Goal: Task Accomplishment & Management: Use online tool/utility

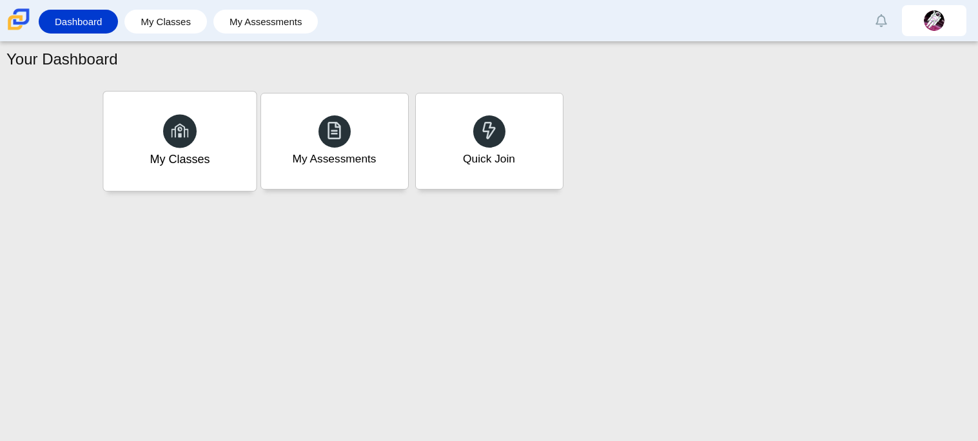
click at [188, 154] on div "My Classes" at bounding box center [180, 159] width 60 height 17
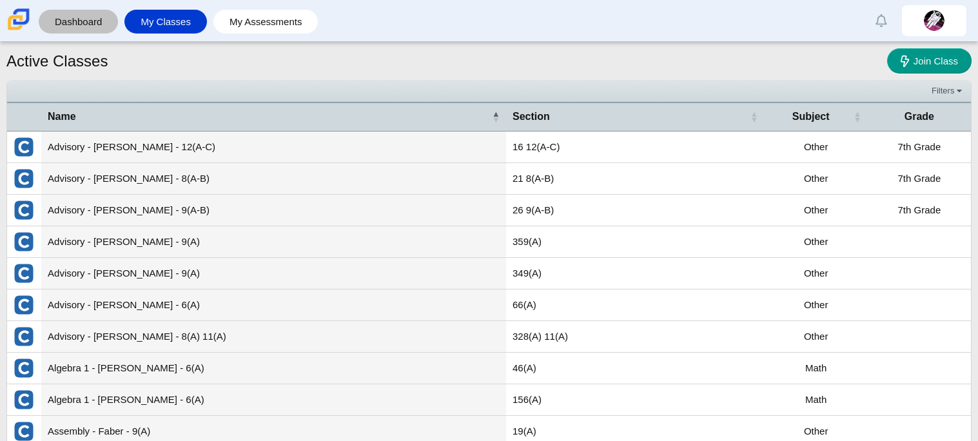
click at [71, 28] on link "Dashboard" at bounding box center [78, 22] width 66 height 24
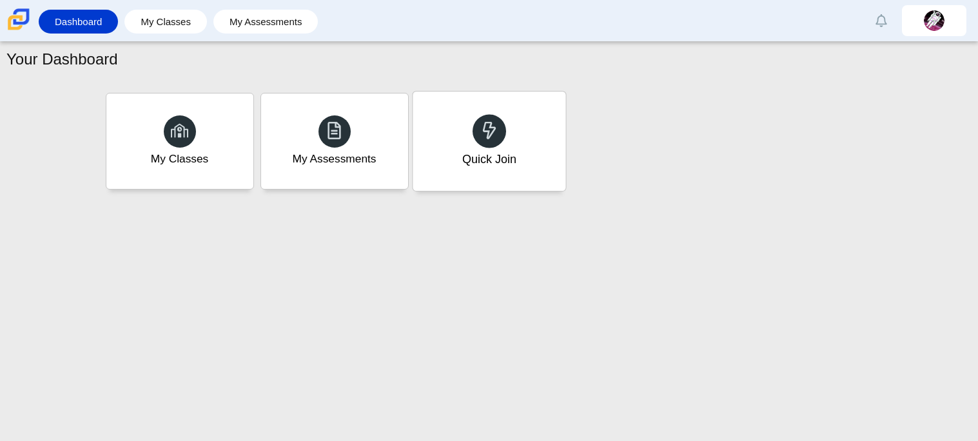
click at [470, 139] on div "Quick Join" at bounding box center [489, 141] width 153 height 99
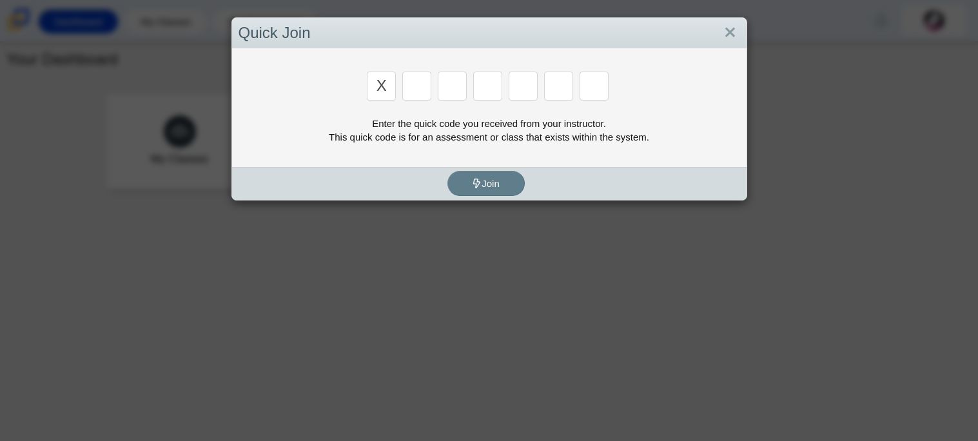
type input "x"
type input "d"
type input "5"
type input "4"
type input "d"
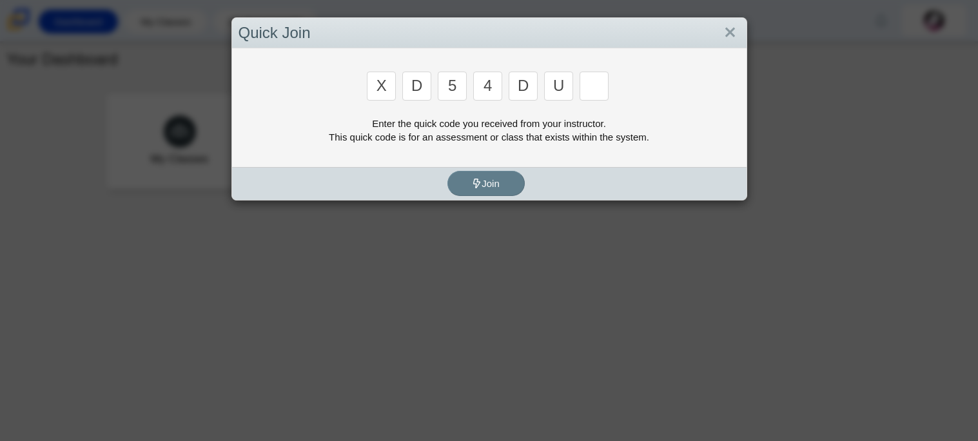
type input "u"
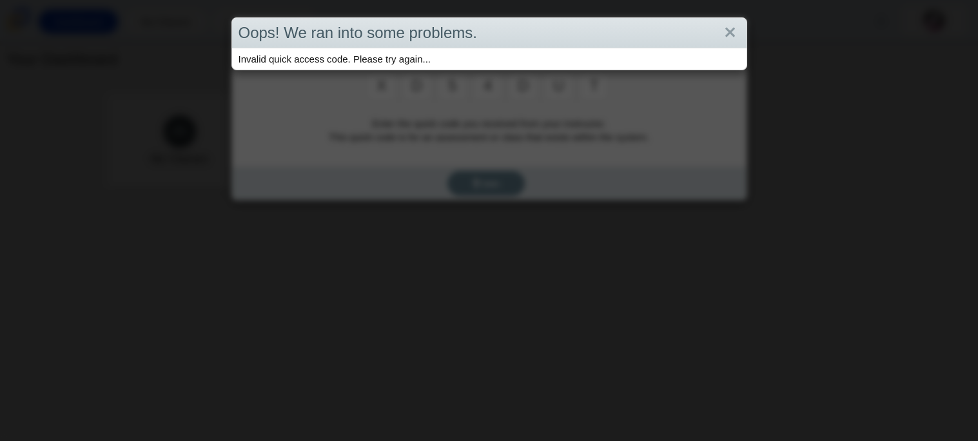
type input "t"
click at [484, 206] on div "Oops! We ran into some problems. Invalid quick access code. Please try again..." at bounding box center [489, 220] width 978 height 441
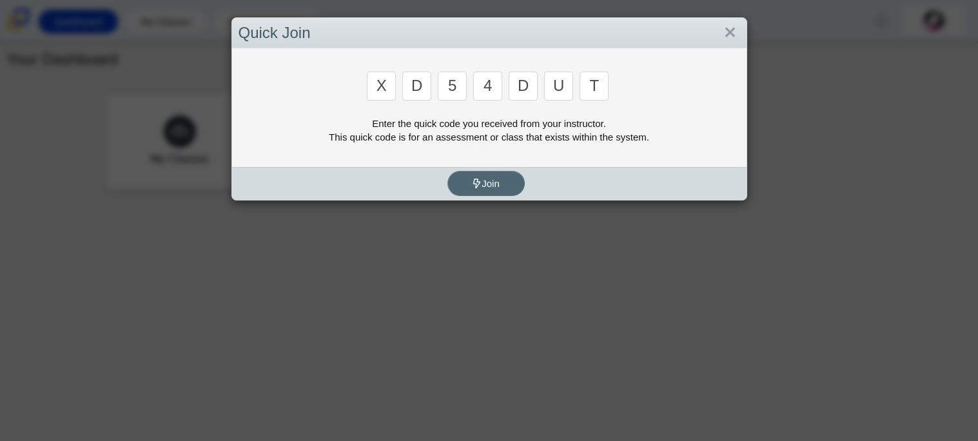
click at [495, 175] on button "Join" at bounding box center [486, 183] width 77 height 25
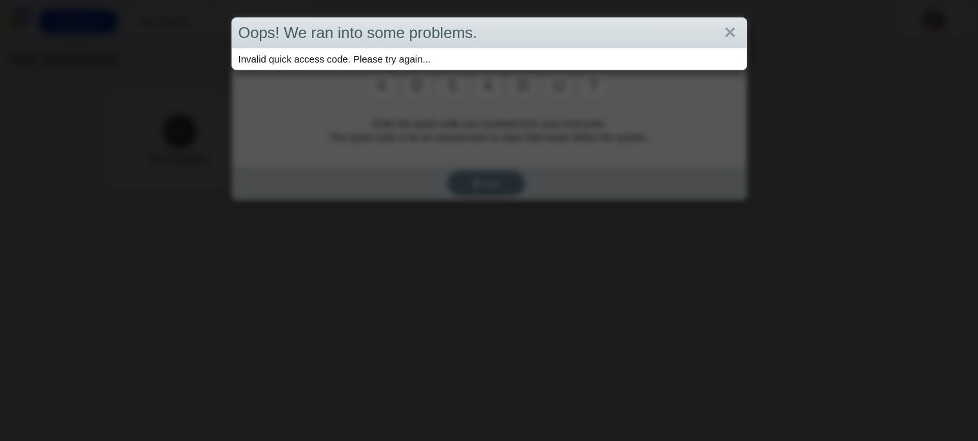
click at [522, 128] on div "Oops! We ran into some problems. Invalid quick access code. Please try again..." at bounding box center [489, 220] width 978 height 441
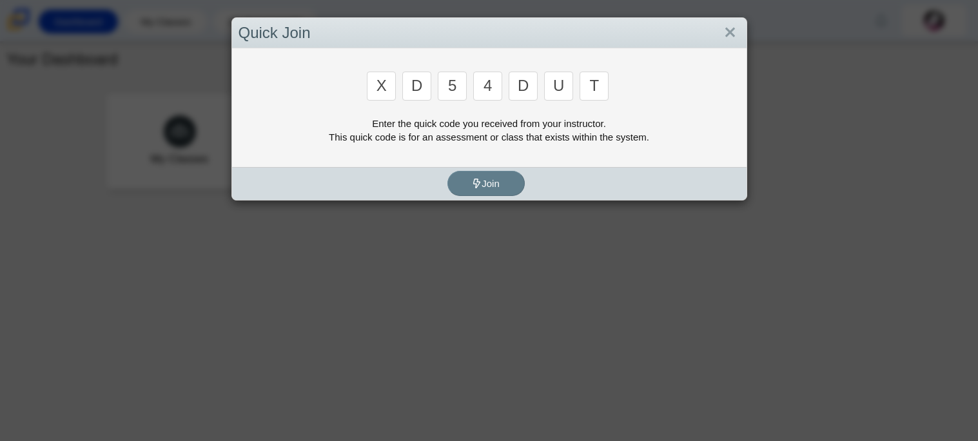
click at [599, 83] on input "t" at bounding box center [594, 86] width 29 height 29
type input "v"
type input "u"
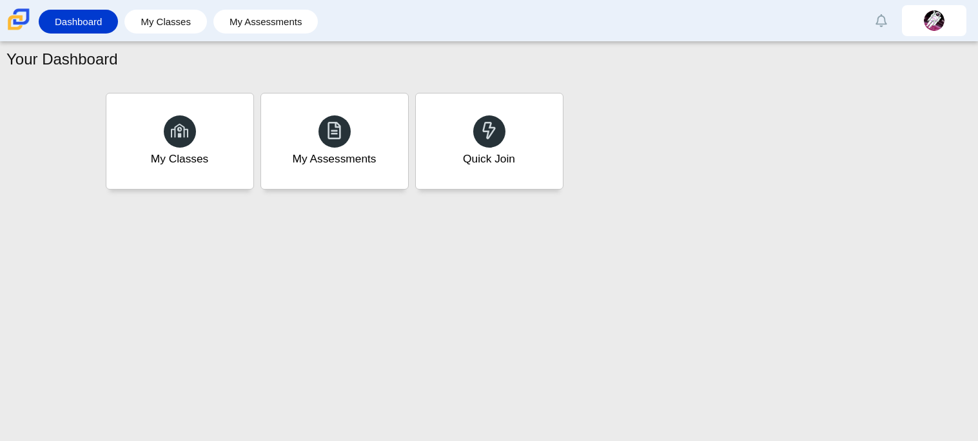
type input "t"
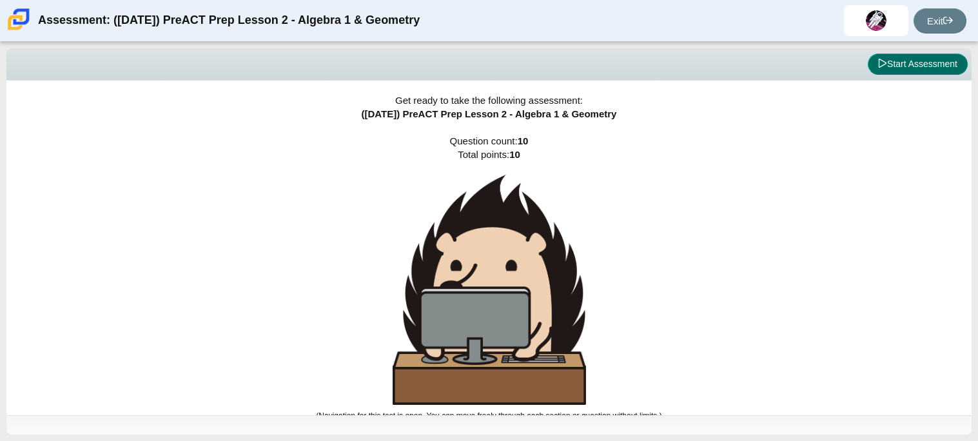
click at [889, 69] on button "Start Assessment" at bounding box center [918, 65] width 100 height 22
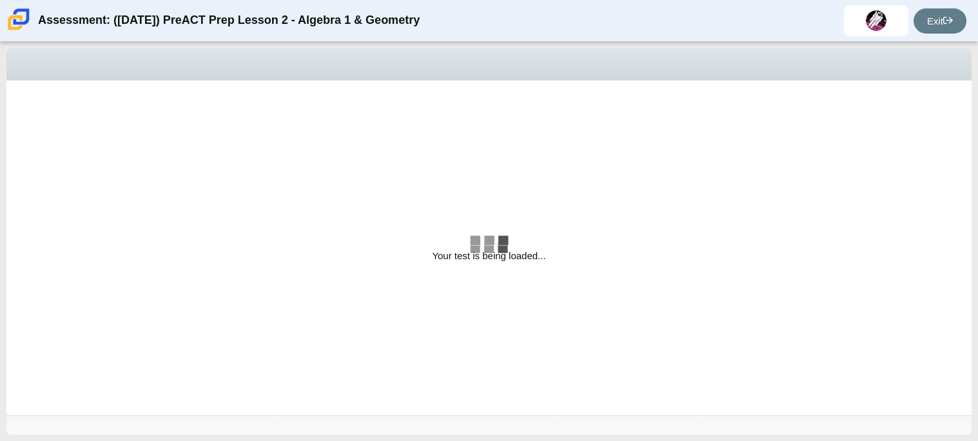
click at [610, 197] on div "Your test is being loaded..." at bounding box center [488, 248] width 965 height 335
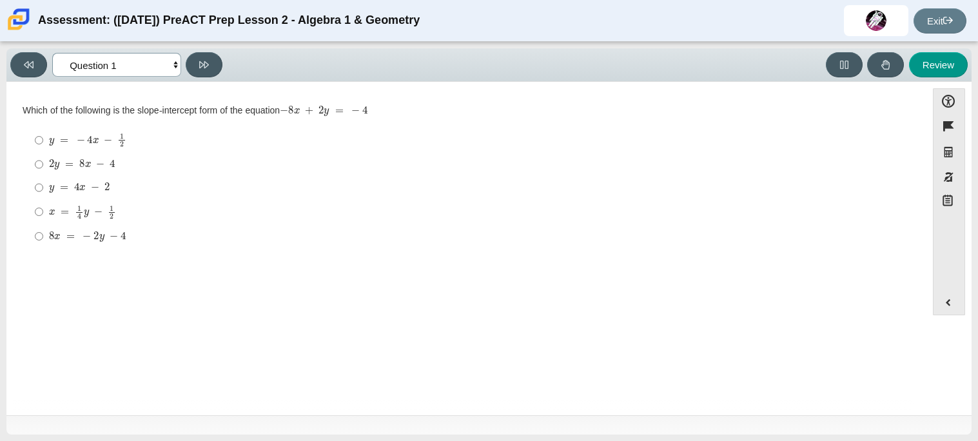
click at [108, 71] on select "Questions Question 1 Question 2 Question 3 Question 4 Question 5 Question 6 Que…" at bounding box center [116, 65] width 129 height 24
click at [112, 70] on select "Questions Question 1 Question 2 Question 3 Question 4 Question 5 Question 6 Que…" at bounding box center [116, 65] width 129 height 24
click at [222, 66] on button at bounding box center [204, 64] width 37 height 25
select select "ed62e223-81bd-4cbf-ab48-ab975844bd1f"
click at [44, 117] on div "What is the slope of a line passing through the points (1,3) and (-2,-5)? Respo…" at bounding box center [467, 177] width 888 height 147
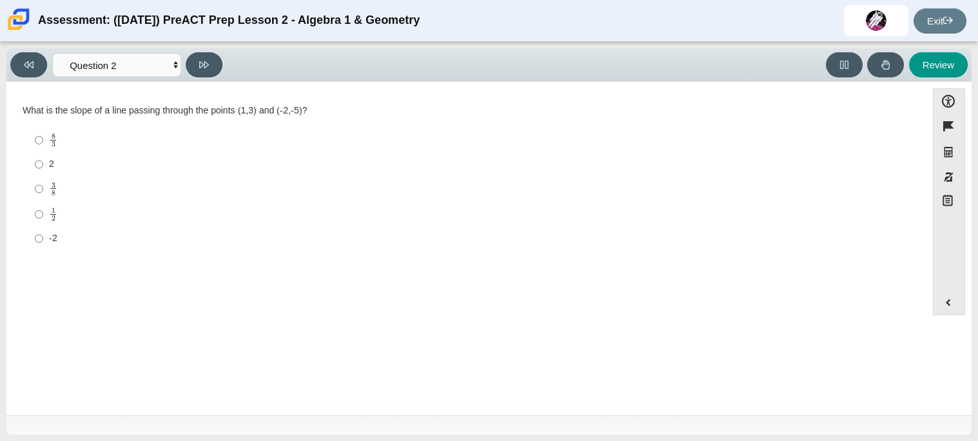
click at [55, 144] on mjx-frac "Assessment items" at bounding box center [53, 140] width 8 height 14
click at [43, 144] on input "8 3 8 thirds" at bounding box center [39, 140] width 8 height 25
radio input "true"
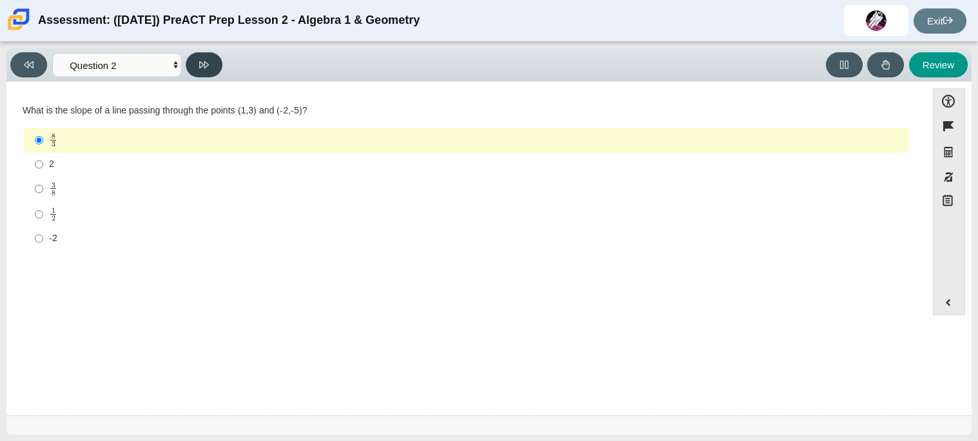
click at [196, 68] on button at bounding box center [204, 64] width 37 height 25
select select "97f4f5fa-a52e-4fed-af51-565bfcdf47cb"
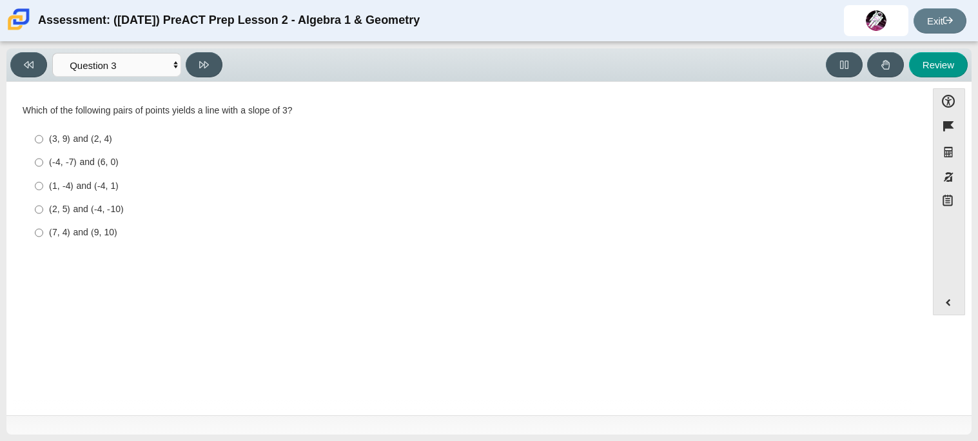
click at [111, 177] on label "(1, -4) and (-4, 1) (1, -4) and (-4, 1)" at bounding box center [467, 185] width 883 height 23
click at [43, 177] on input "(1, -4) and (-4, 1) (1, -4) and (-4, 1)" at bounding box center [39, 185] width 8 height 23
radio input "true"
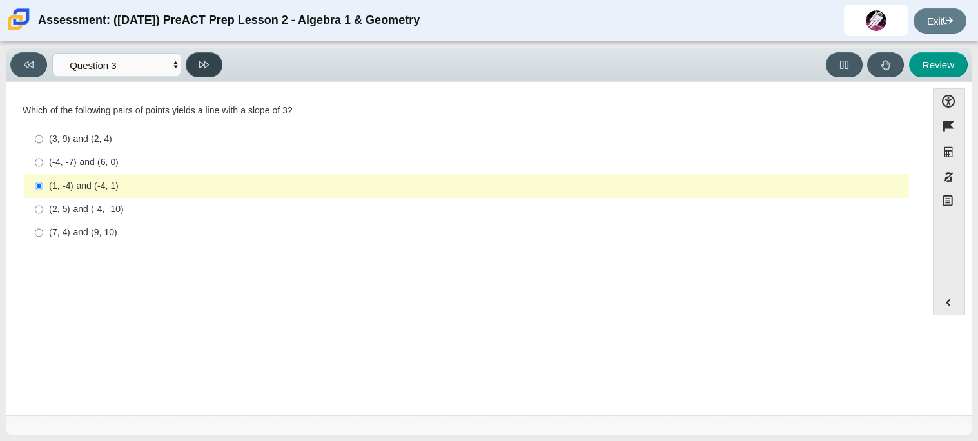
click at [195, 74] on button at bounding box center [204, 64] width 37 height 25
select select "89427bb7-e313-4f00-988f-8b8255897029"
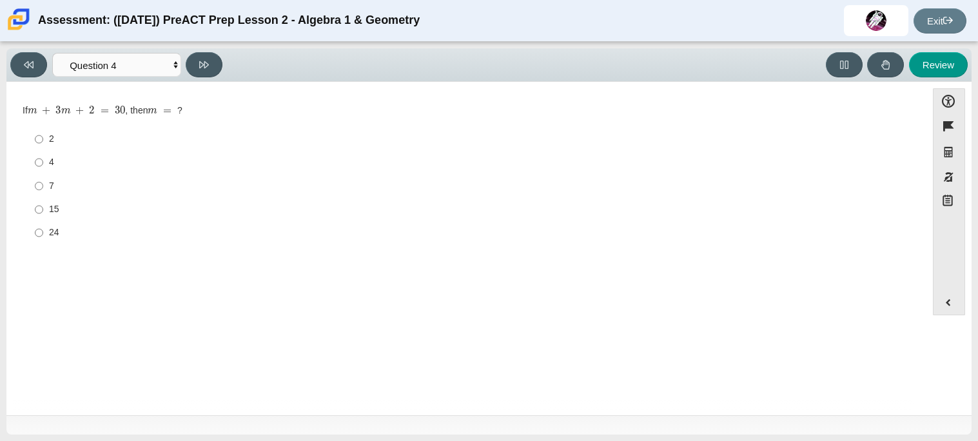
click at [49, 187] on div "7" at bounding box center [476, 186] width 855 height 13
click at [43, 187] on input "7 7" at bounding box center [39, 185] width 8 height 23
radio input "true"
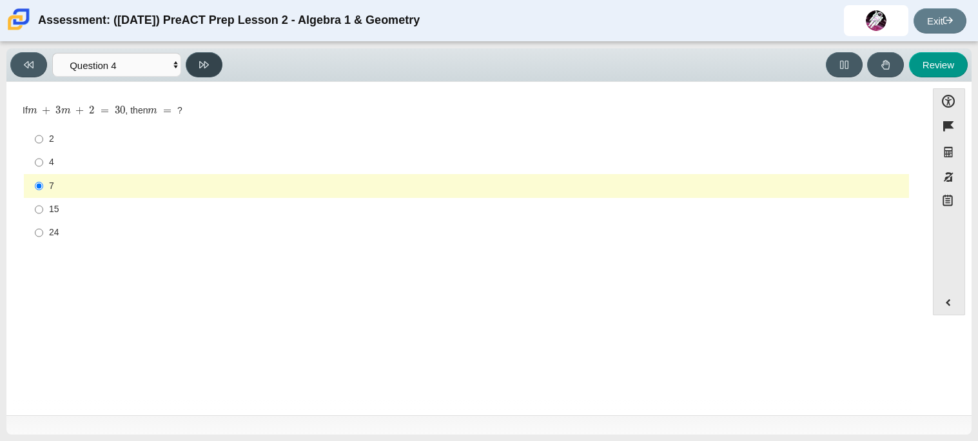
click at [201, 70] on button at bounding box center [204, 64] width 37 height 25
select select "489dcffd-4e6a-49cf-a9d6-ad1d4a911a4e"
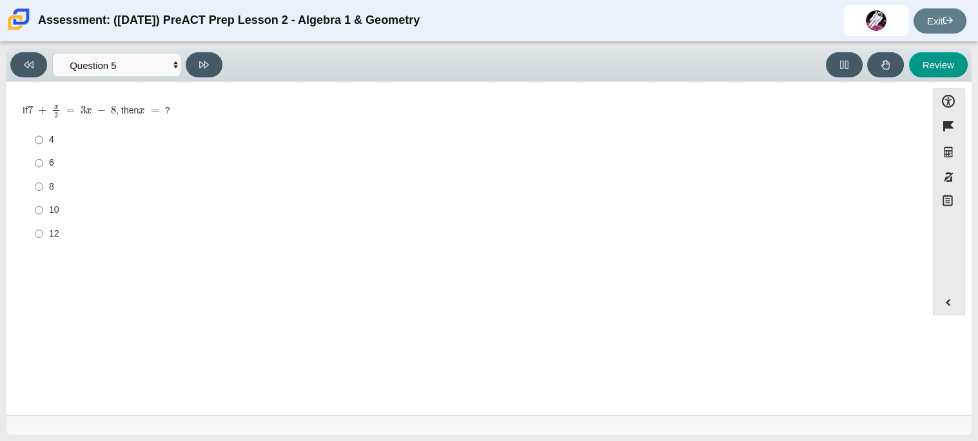
click at [47, 319] on div "Question If 7 + x 2 = 3 x − 8 , then x = ? Responses 4 4 6 6 8 8 10 10 12 12" at bounding box center [466, 251] width 907 height 319
click at [43, 164] on label "6 6" at bounding box center [467, 163] width 883 height 23
click at [43, 164] on input "6 6" at bounding box center [39, 163] width 8 height 23
radio input "true"
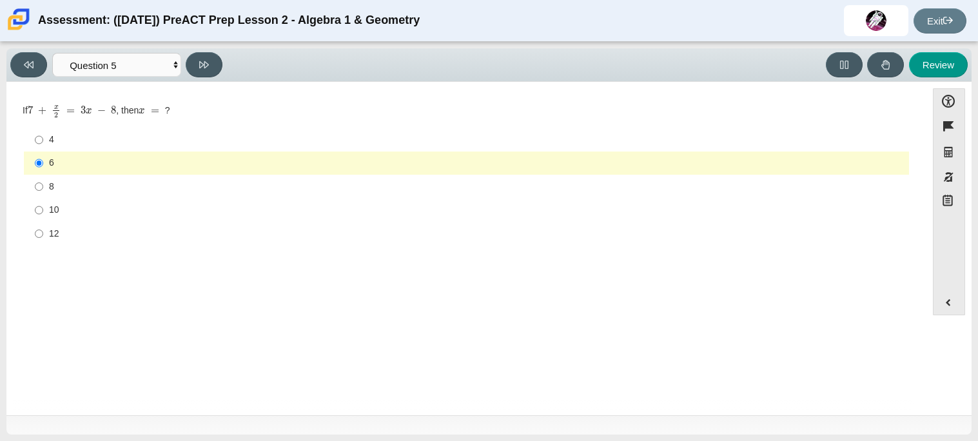
click at [464, 8] on div "Assessment: ([DATE]) PreACT Prep Lesson 2 - Algebra 1 & Geometry [PERSON_NAME] …" at bounding box center [489, 20] width 978 height 41
click at [212, 61] on button at bounding box center [204, 64] width 37 height 25
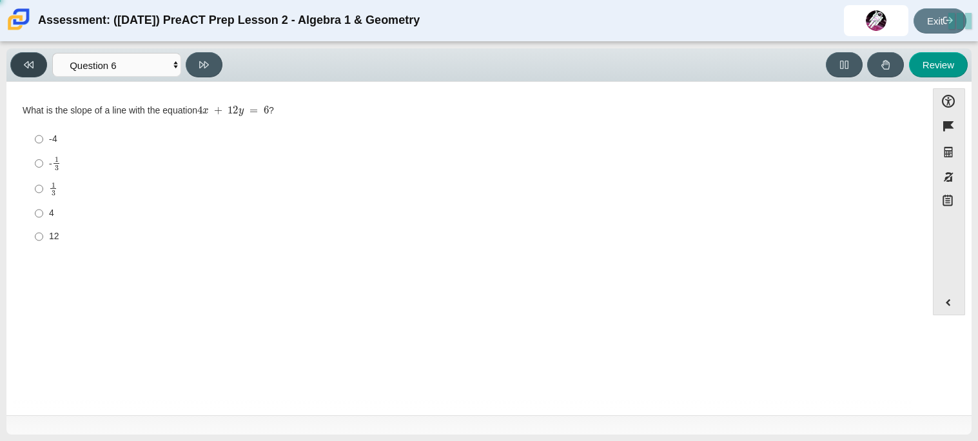
click at [26, 77] on button at bounding box center [28, 64] width 37 height 25
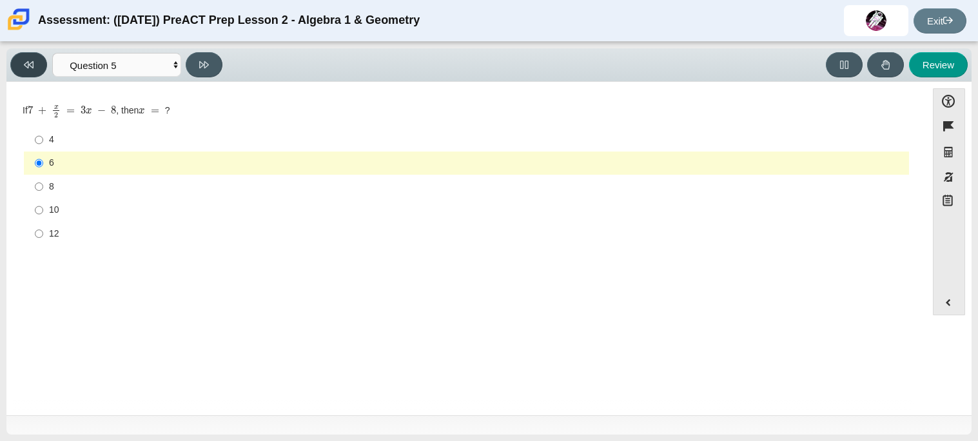
click at [26, 76] on button at bounding box center [28, 64] width 37 height 25
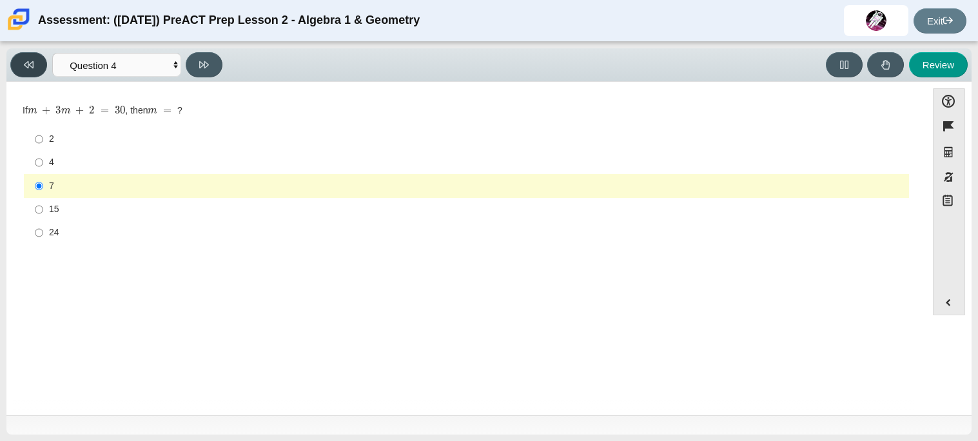
click at [26, 76] on button at bounding box center [28, 64] width 37 height 25
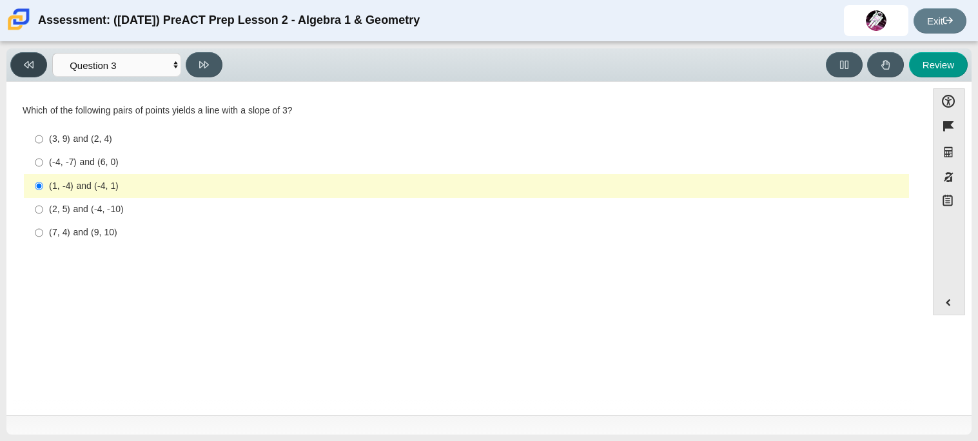
click at [26, 76] on button at bounding box center [28, 64] width 37 height 25
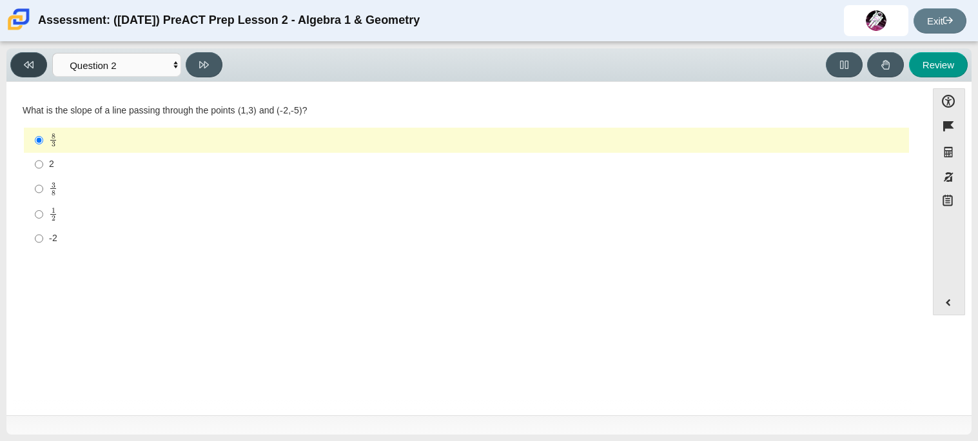
click at [26, 76] on button at bounding box center [28, 64] width 37 height 25
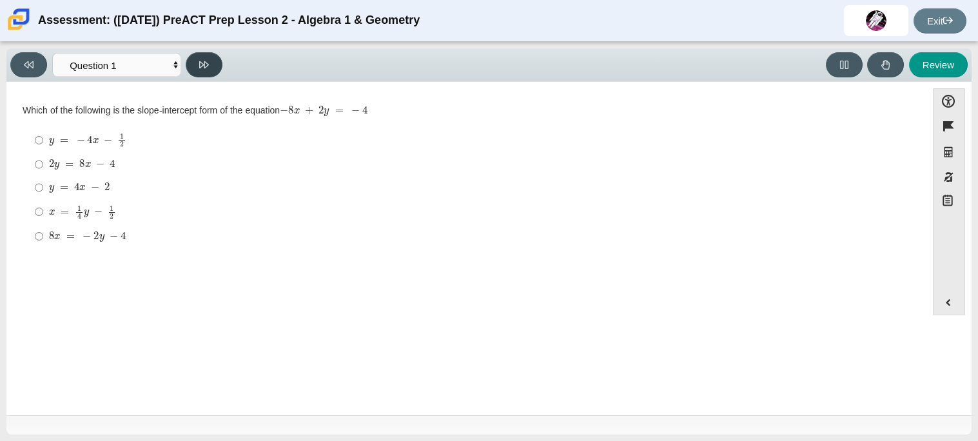
click at [207, 74] on button at bounding box center [204, 64] width 37 height 25
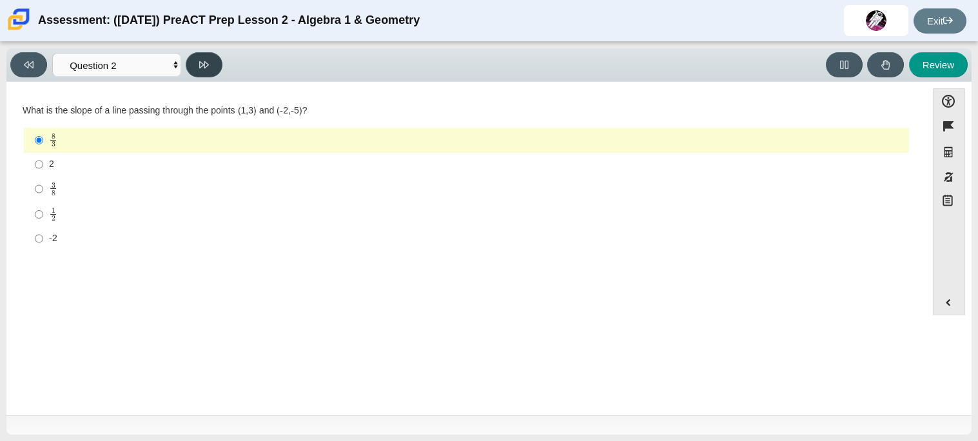
click at [207, 74] on button at bounding box center [204, 64] width 37 height 25
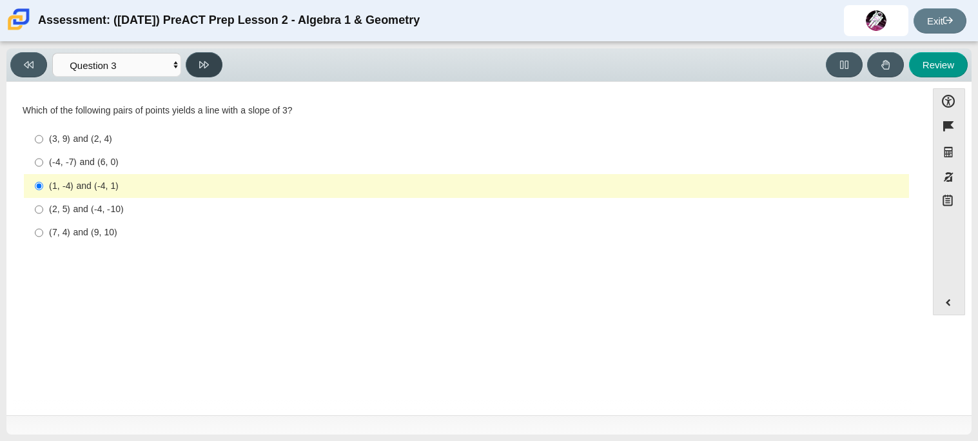
click at [206, 74] on button at bounding box center [204, 64] width 37 height 25
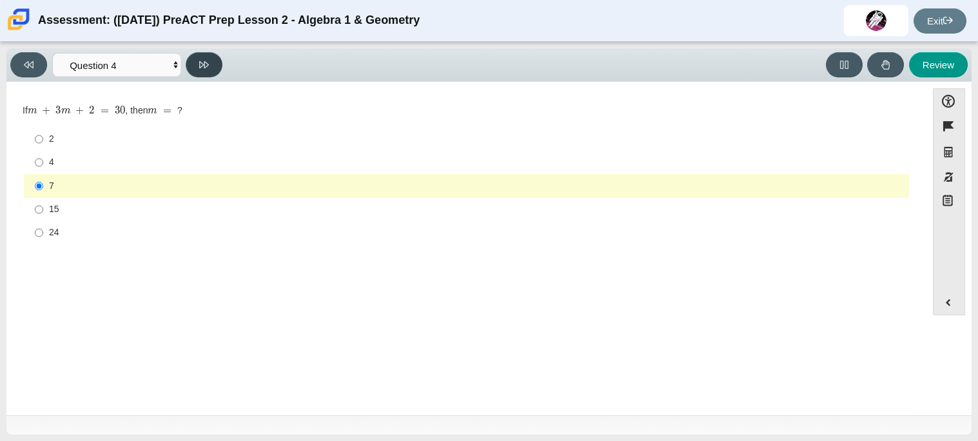
click at [206, 74] on button at bounding box center [204, 64] width 37 height 25
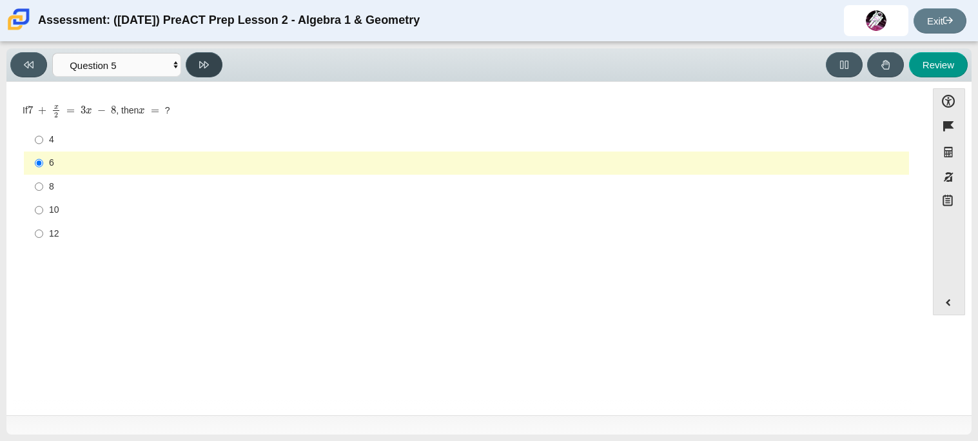
click at [206, 74] on button at bounding box center [204, 64] width 37 height 25
select select "210571de-36a6-4d8e-a361-ceff8ef801dc"
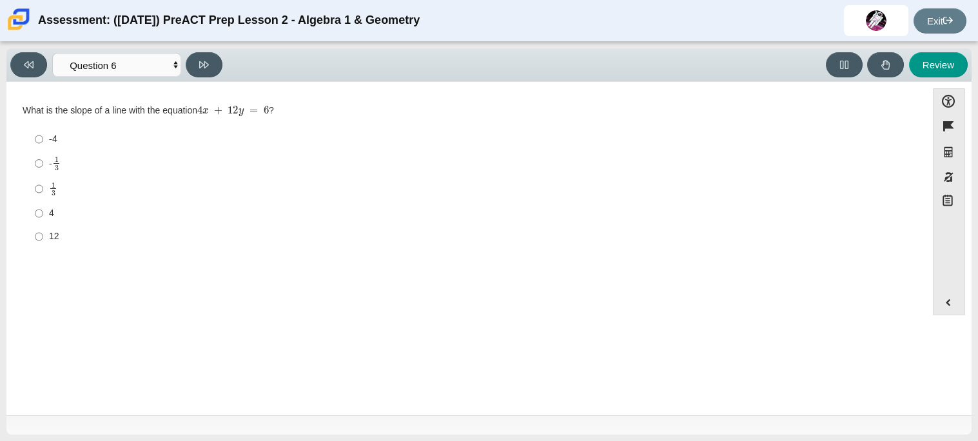
click at [225, 115] on mjx-math "Assessment items" at bounding box center [233, 111] width 72 height 11
click at [52, 195] on mjx-c "Assessment items" at bounding box center [54, 192] width 4 height 5
click at [43, 195] on input "1 3 1 third" at bounding box center [39, 188] width 8 height 25
radio input "true"
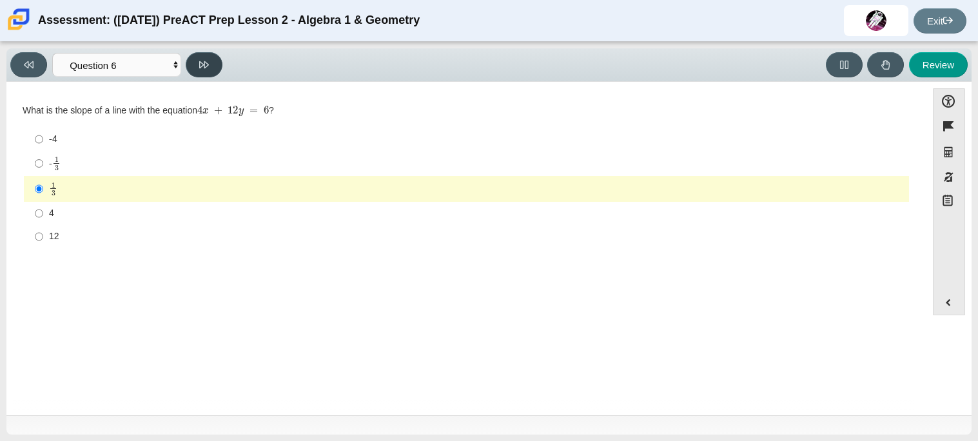
click at [211, 73] on button at bounding box center [204, 64] width 37 height 25
select select "ec95ace6-bebc-42b8-9428-40567494d4da"
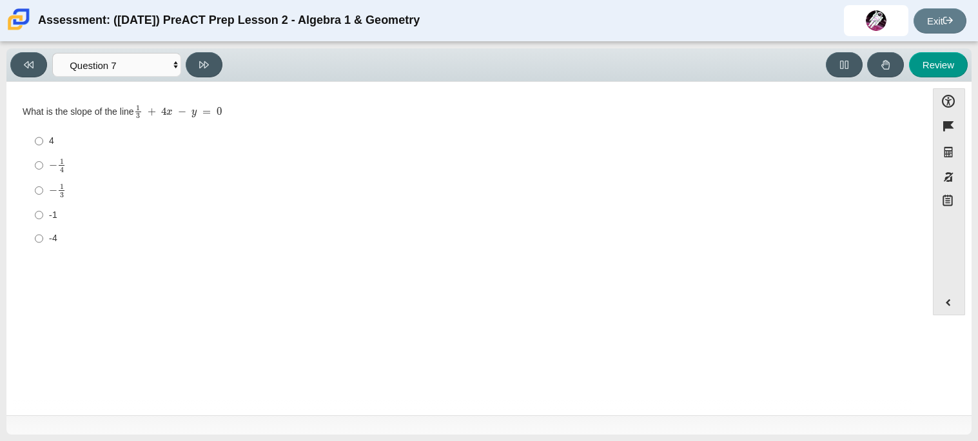
click at [66, 203] on label "-1 -1" at bounding box center [467, 214] width 883 height 23
click at [43, 203] on input "-1 -1" at bounding box center [39, 214] width 8 height 23
radio input "true"
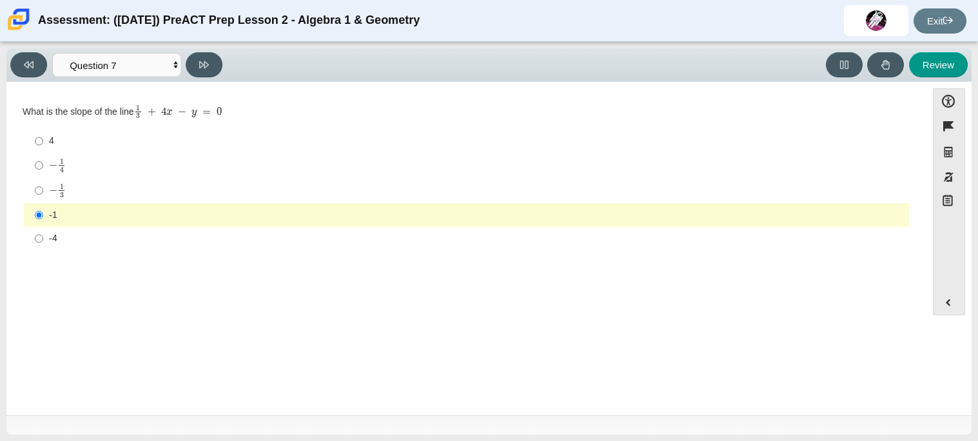
click at [61, 195] on mjx-c "Assessment items" at bounding box center [62, 194] width 4 height 5
click at [43, 195] on input "− 1 3 negative 1 third" at bounding box center [39, 190] width 8 height 25
radio input "true"
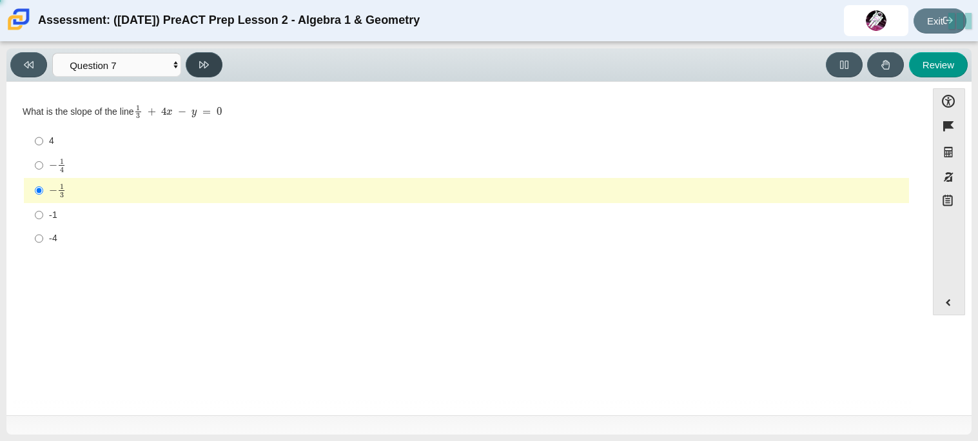
click at [205, 65] on icon at bounding box center [204, 65] width 10 height 10
select select "ce81fe10-bf29-4b5e-8bd7-4f47f2fed4d8"
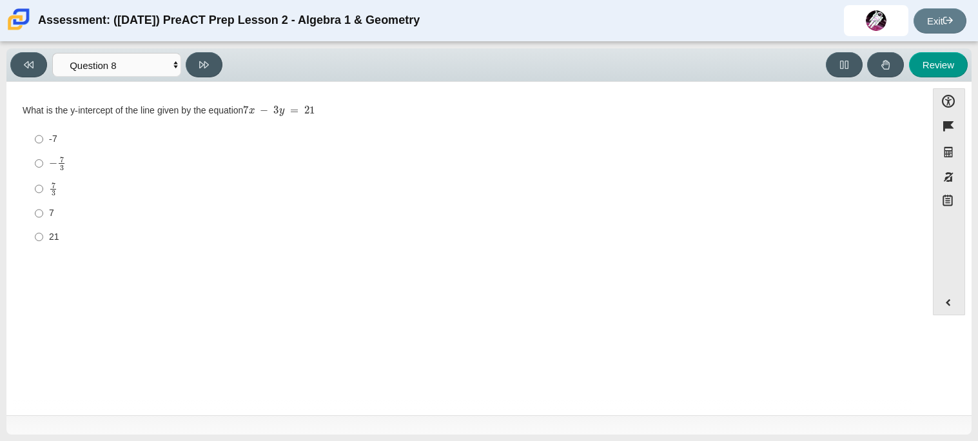
click at [97, 426] on div at bounding box center [488, 424] width 965 height 19
click at [46, 195] on label "7 3 7 thirds" at bounding box center [467, 188] width 883 height 25
click at [43, 195] on input "7 3 7 thirds" at bounding box center [39, 188] width 8 height 25
radio input "true"
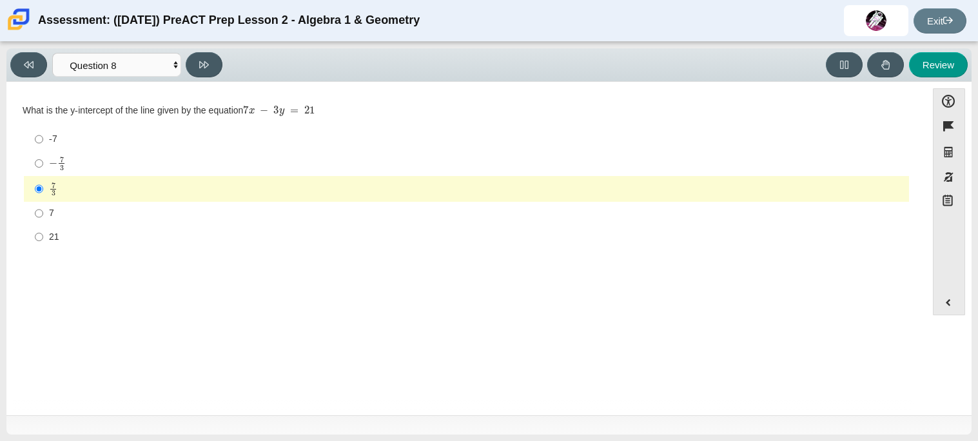
click at [59, 210] on div "7" at bounding box center [476, 213] width 855 height 13
click at [43, 210] on input "7 7" at bounding box center [39, 213] width 8 height 23
radio input "true"
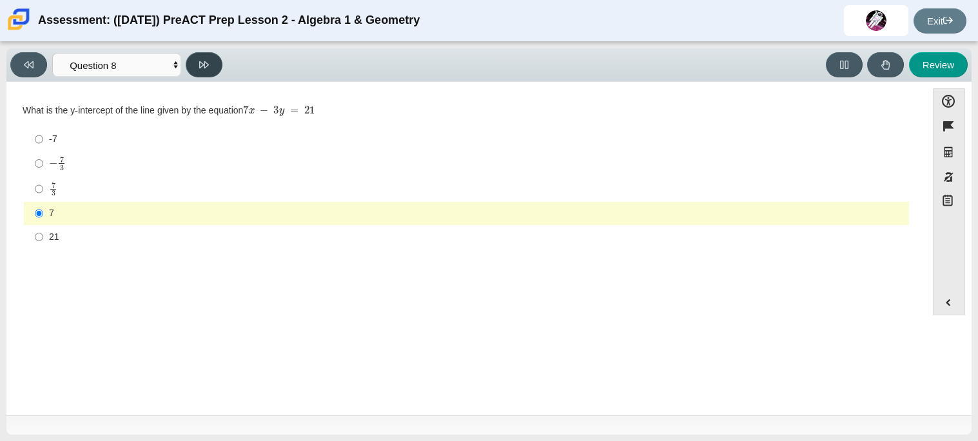
click at [199, 68] on icon at bounding box center [204, 65] width 10 height 10
select select "14773eaf-2ca1-47ae-afe7-a624a56f34b3"
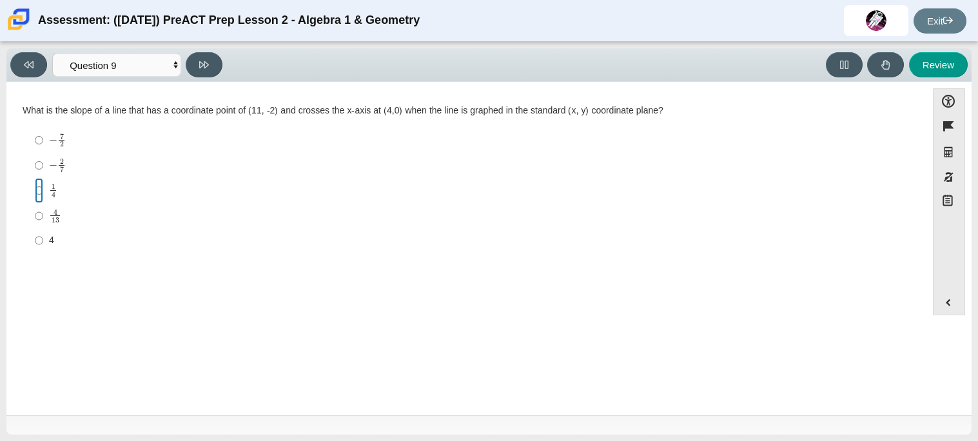
click at [39, 187] on input "1 4 1 fourth" at bounding box center [39, 190] width 8 height 25
radio input "true"
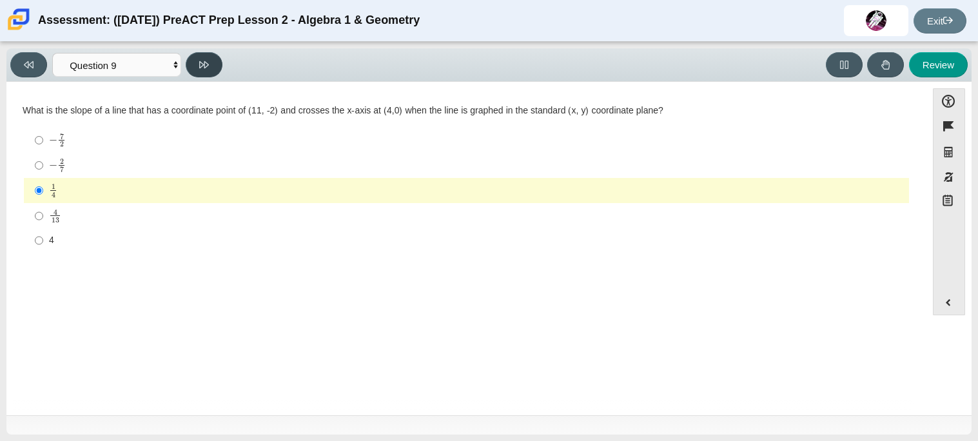
click at [206, 72] on button at bounding box center [204, 64] width 37 height 25
select select "96b71634-eacb-4f7e-8aef-411727d9bcba"
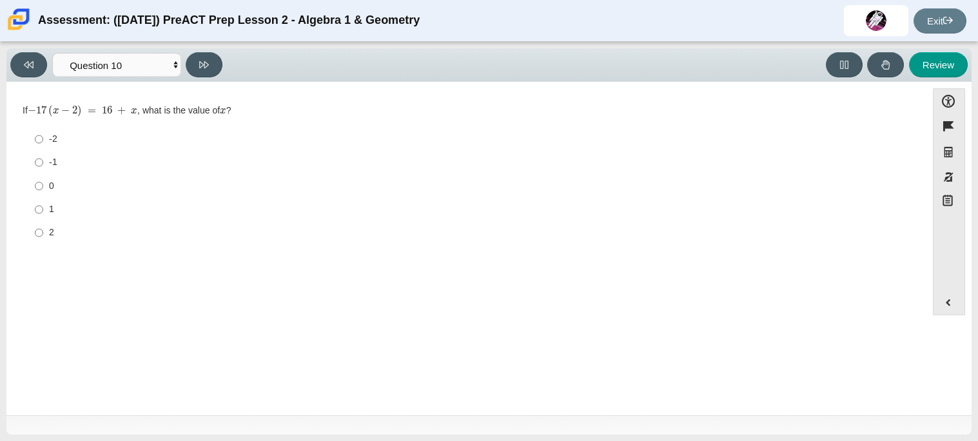
click at [57, 139] on div "-2" at bounding box center [476, 139] width 855 height 13
click at [43, 139] on input "-2 -2" at bounding box center [39, 139] width 8 height 23
radio input "true"
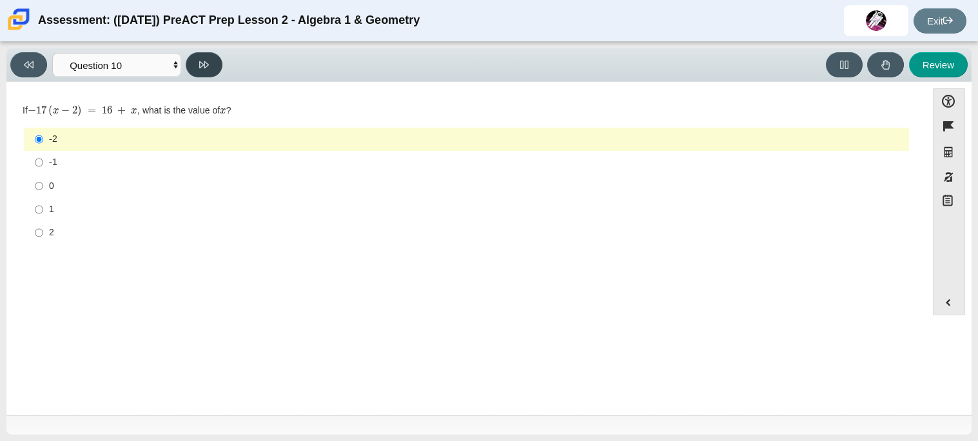
click at [206, 70] on button at bounding box center [204, 64] width 37 height 25
select select "review"
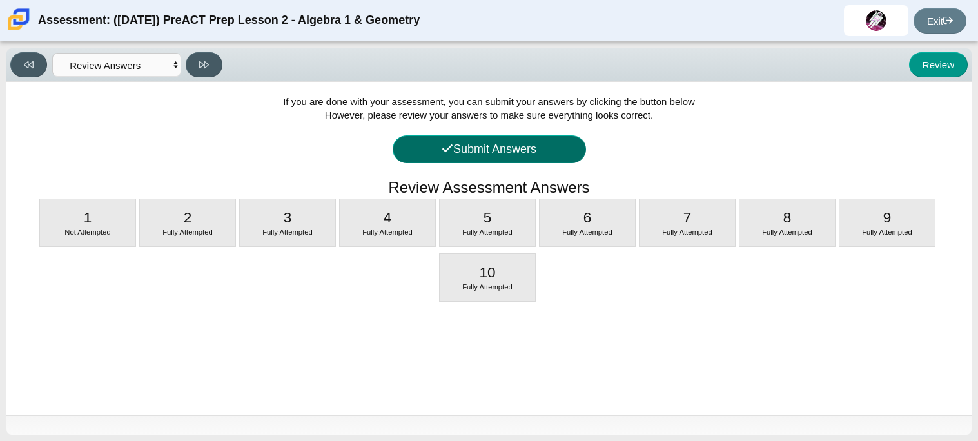
click at [506, 142] on button "Submit Answers" at bounding box center [489, 149] width 193 height 28
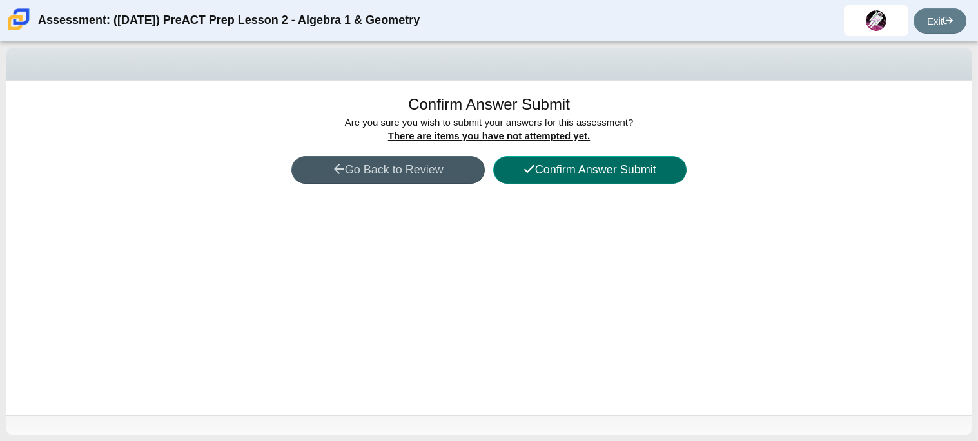
click at [513, 166] on button "Confirm Answer Submit" at bounding box center [589, 170] width 193 height 28
